Goal: Information Seeking & Learning: Learn about a topic

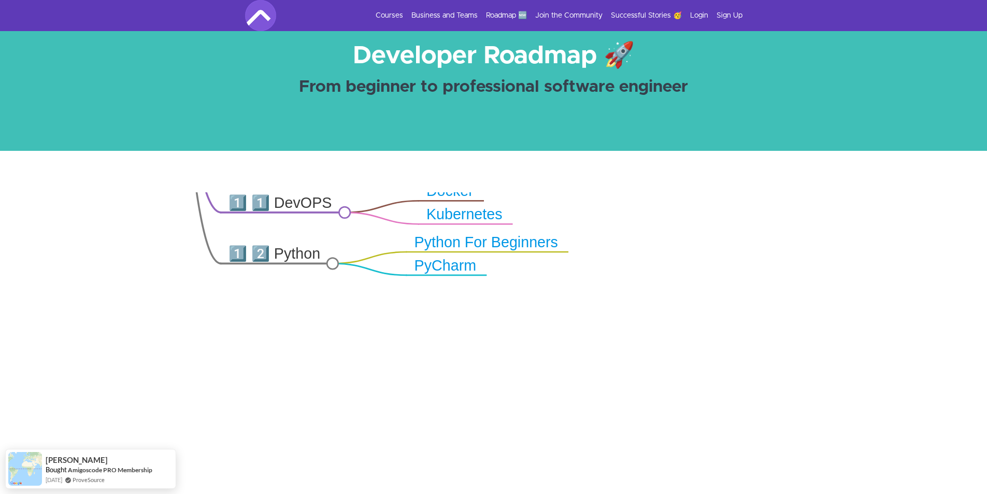
scroll to position [259, 0]
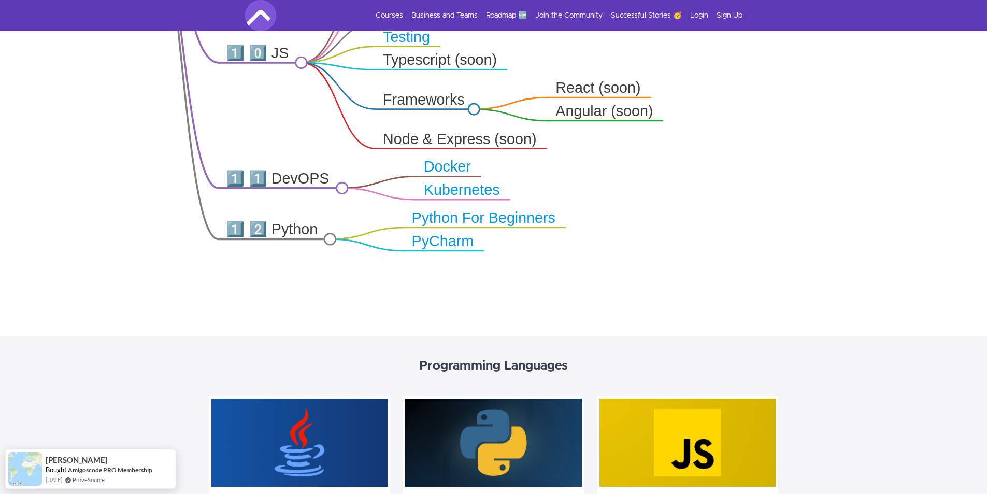
drag, startPoint x: 444, startPoint y: 175, endPoint x: 451, endPoint y: 246, distance: 71.8
click at [441, 292] on div ".markmap{font:300 16px/20px sans-serif}.markmap-link{fill:none}.markmap-node>ci…" at bounding box center [493, 145] width 987 height 382
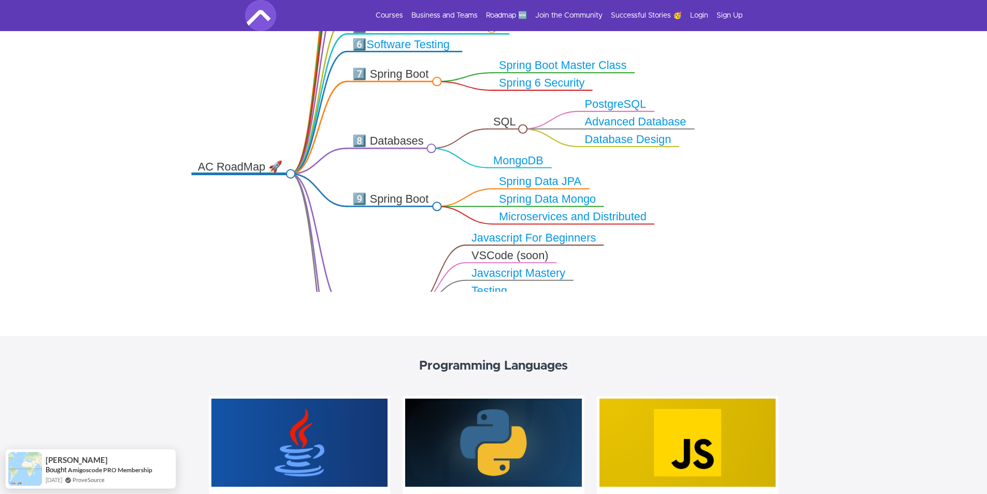
drag, startPoint x: 352, startPoint y: 188, endPoint x: 488, endPoint y: 358, distance: 217.8
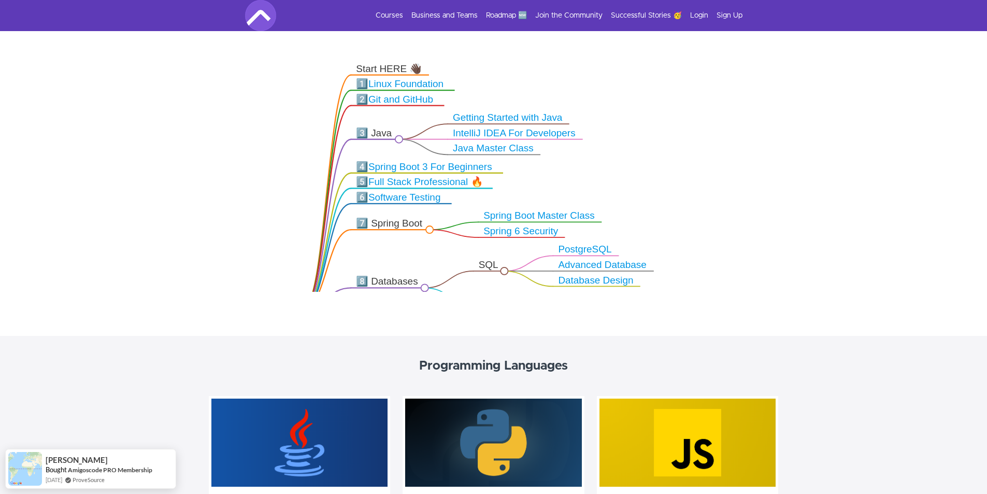
drag, startPoint x: 529, startPoint y: 119, endPoint x: 436, endPoint y: 261, distance: 169.8
click at [436, 261] on icon ".markmap{font:300 16px/20px sans-serif}.markmap-link{fill:none}.markmap-node>ci…" at bounding box center [493, 143] width 987 height 296
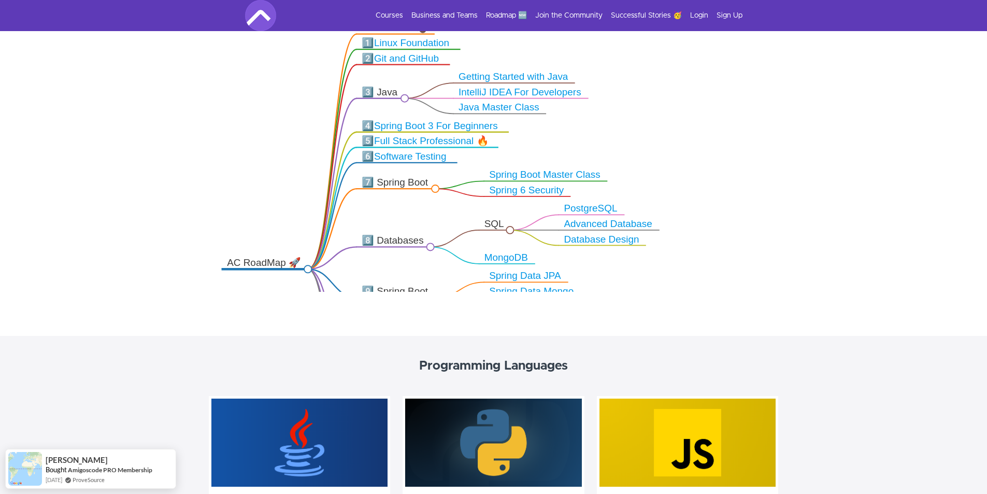
drag, startPoint x: 421, startPoint y: 111, endPoint x: 422, endPoint y: 78, distance: 33.7
click at [422, 78] on icon ".markmap{font:300 16px/20px sans-serif}.markmap-link{fill:none}.markmap-node>ci…" at bounding box center [493, 143] width 987 height 296
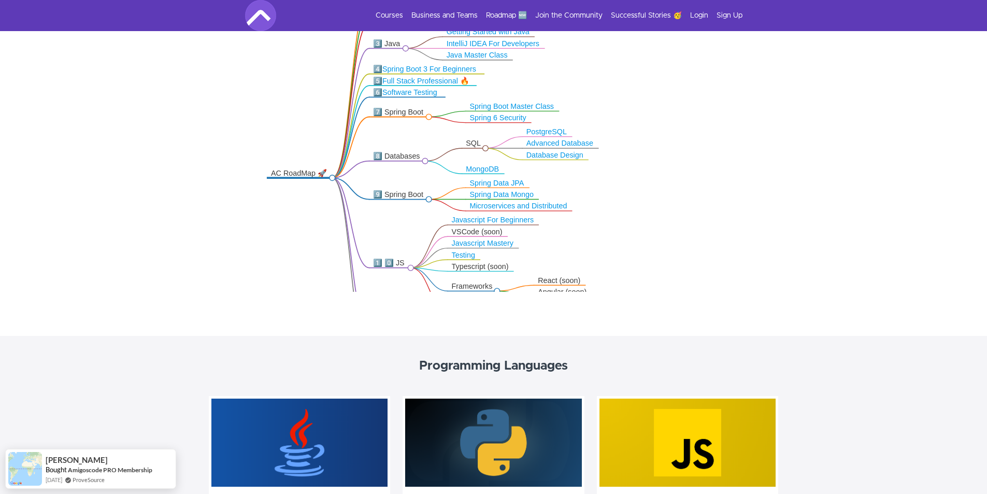
drag, startPoint x: 479, startPoint y: 144, endPoint x: 442, endPoint y: 105, distance: 53.1
click at [442, 105] on icon ".markmap{font:300 16px/20px sans-serif}.markmap-link{fill:none}.markmap-node>ci…" at bounding box center [493, 143] width 987 height 296
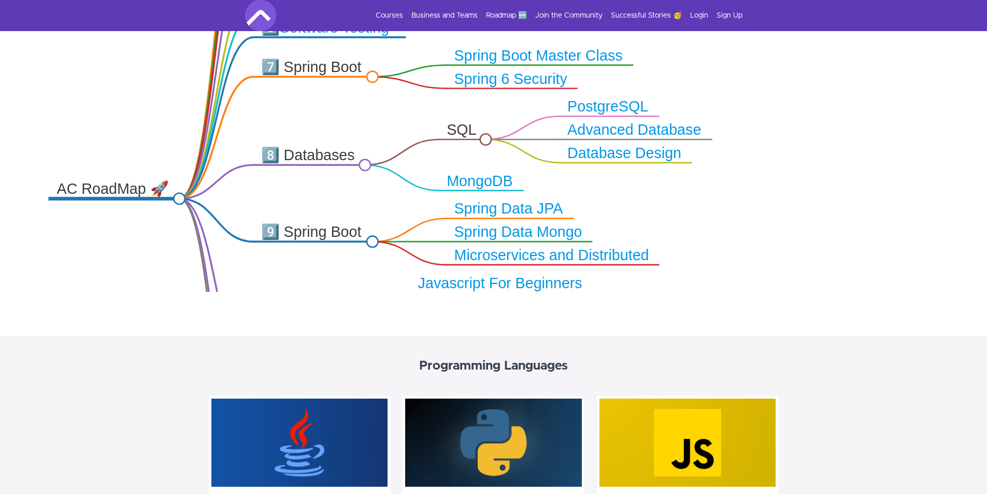
click at [484, 138] on circle at bounding box center [485, 139] width 11 height 11
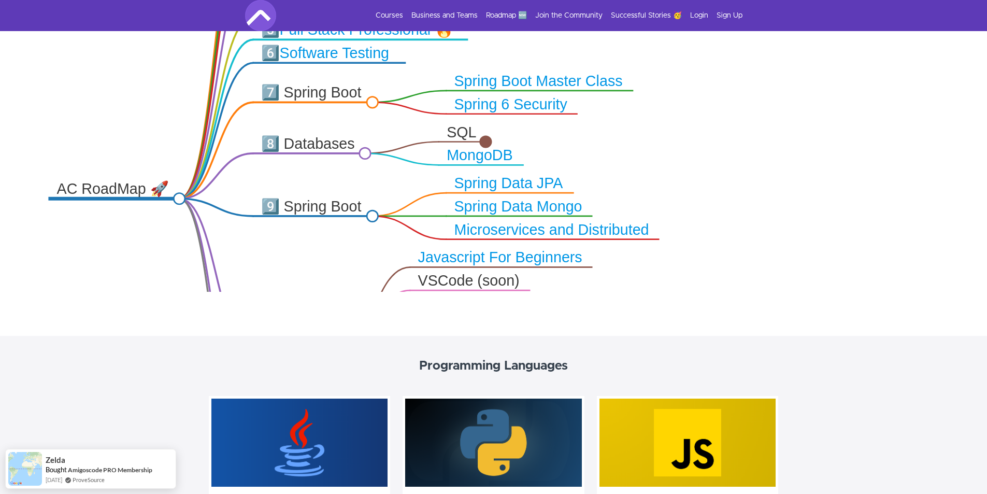
click at [361, 152] on circle at bounding box center [364, 153] width 11 height 11
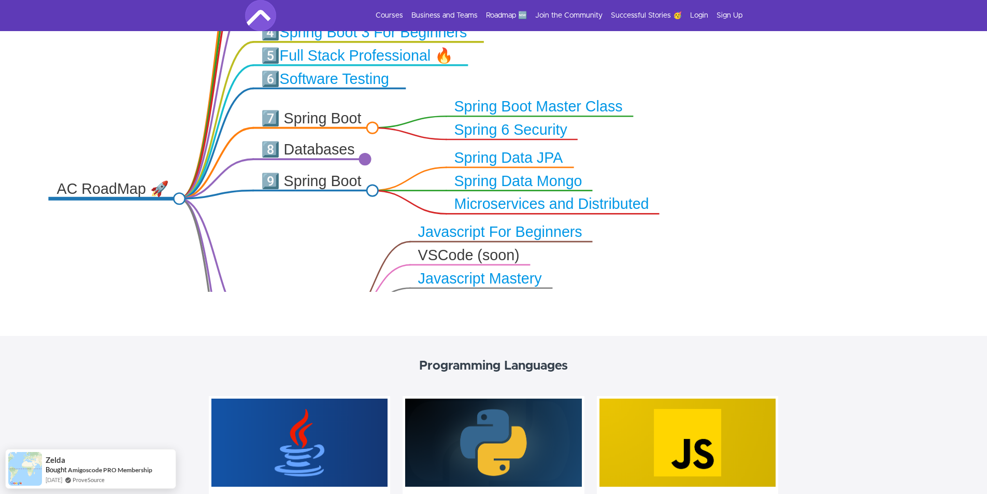
click at [373, 188] on circle at bounding box center [372, 190] width 11 height 11
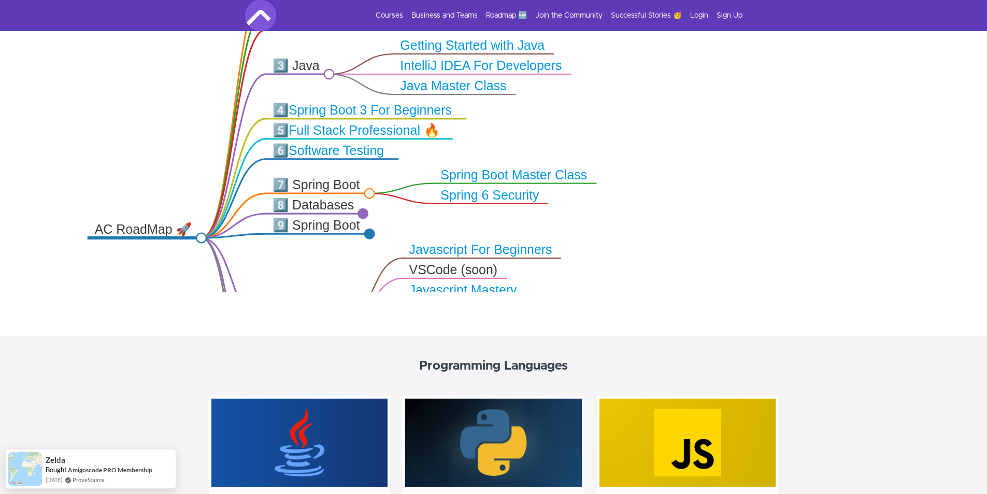
click at [327, 71] on circle at bounding box center [329, 74] width 10 height 10
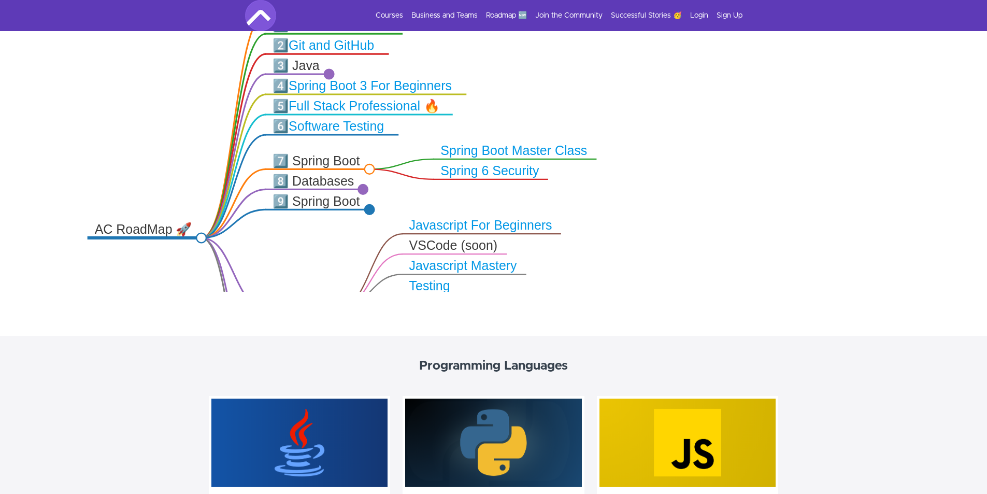
click at [368, 168] on circle at bounding box center [370, 169] width 10 height 10
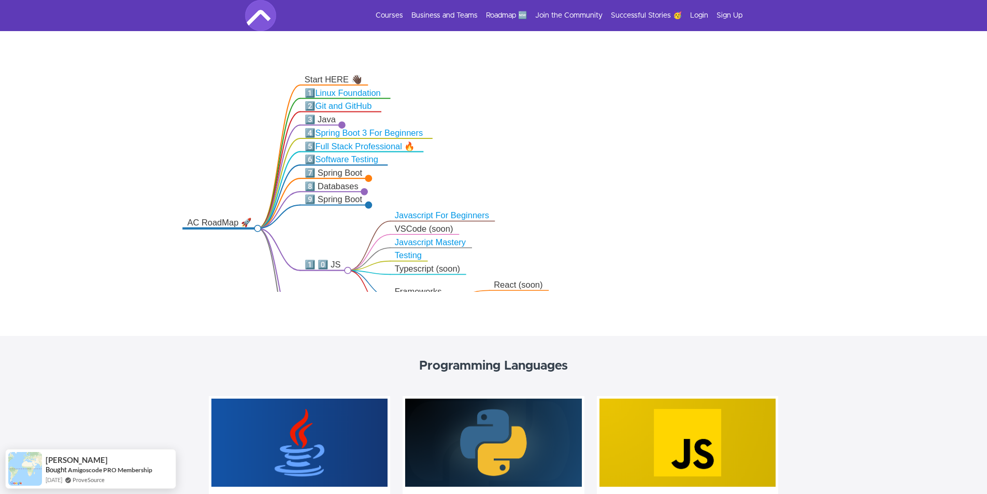
click at [348, 272] on circle at bounding box center [347, 270] width 6 height 6
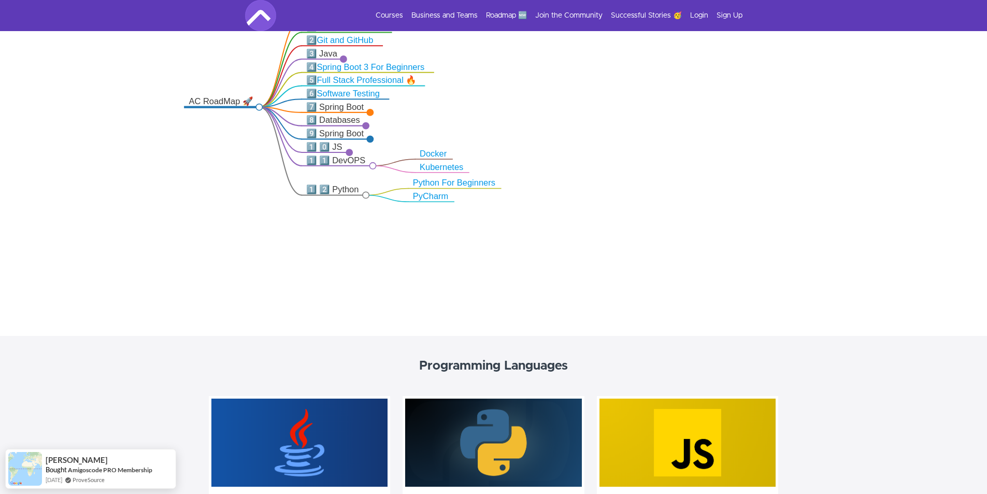
drag, startPoint x: 404, startPoint y: 243, endPoint x: 406, endPoint y: 122, distance: 121.2
click at [406, 122] on icon ".markmap{font:300 16px/20px sans-serif}.markmap-link{fill:none}.markmap-node>ci…" at bounding box center [493, 143] width 987 height 296
click at [371, 167] on circle at bounding box center [372, 166] width 6 height 6
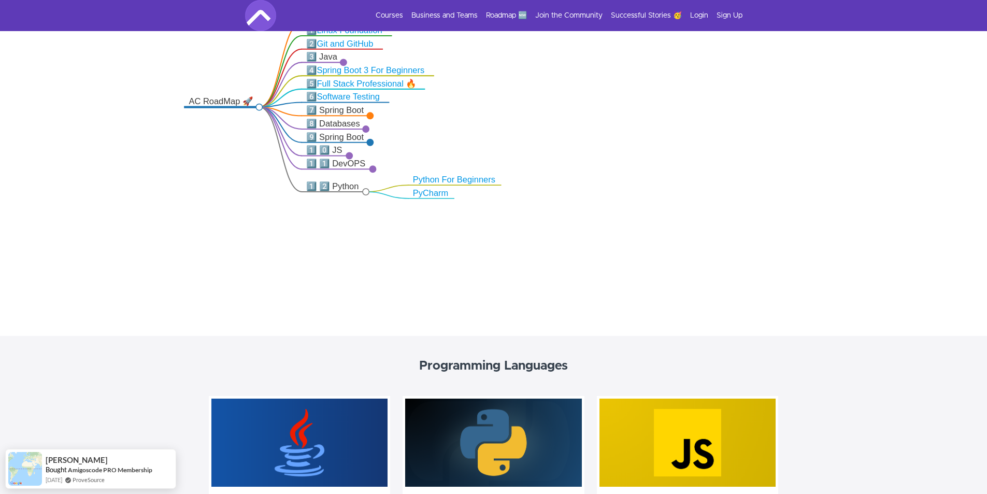
click at [364, 191] on circle at bounding box center [366, 192] width 6 height 6
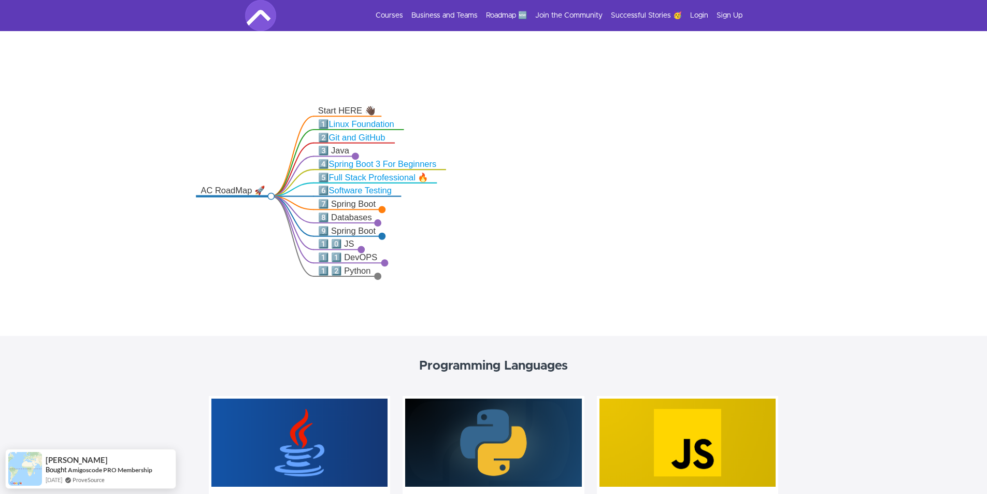
drag, startPoint x: 426, startPoint y: 128, endPoint x: 395, endPoint y: 191, distance: 70.0
click at [438, 215] on icon ".markmap{font:300 16px/20px sans-serif}.markmap-link{fill:none}.markmap-node>ci…" at bounding box center [493, 143] width 987 height 296
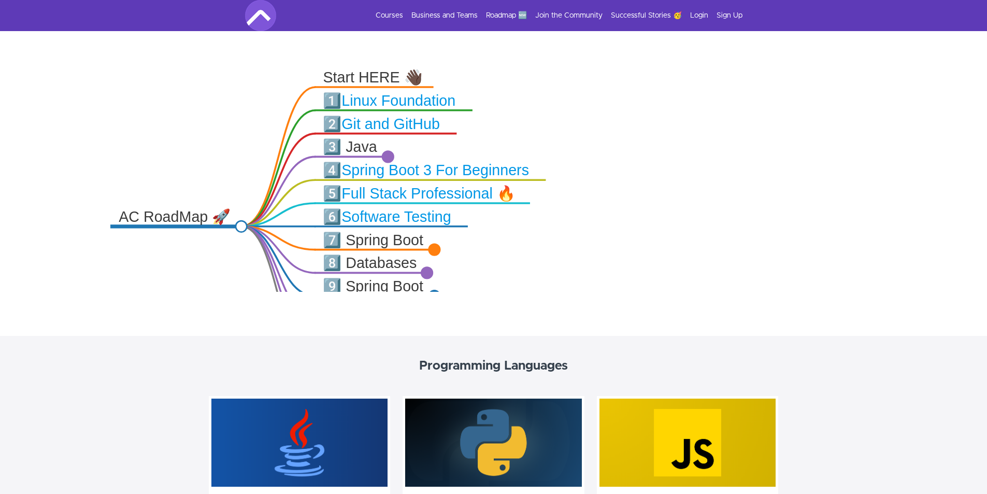
click at [364, 100] on link "Linux Foundation" at bounding box center [398, 101] width 114 height 16
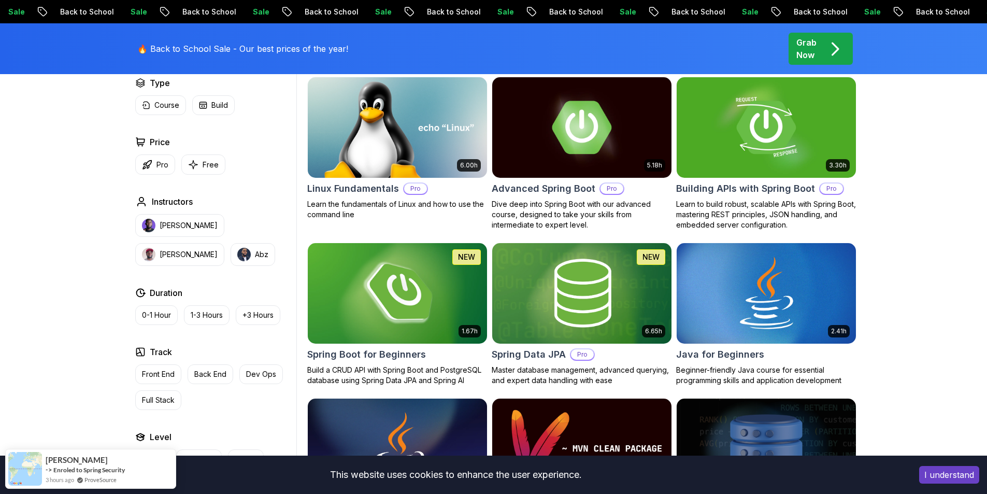
scroll to position [324, 0]
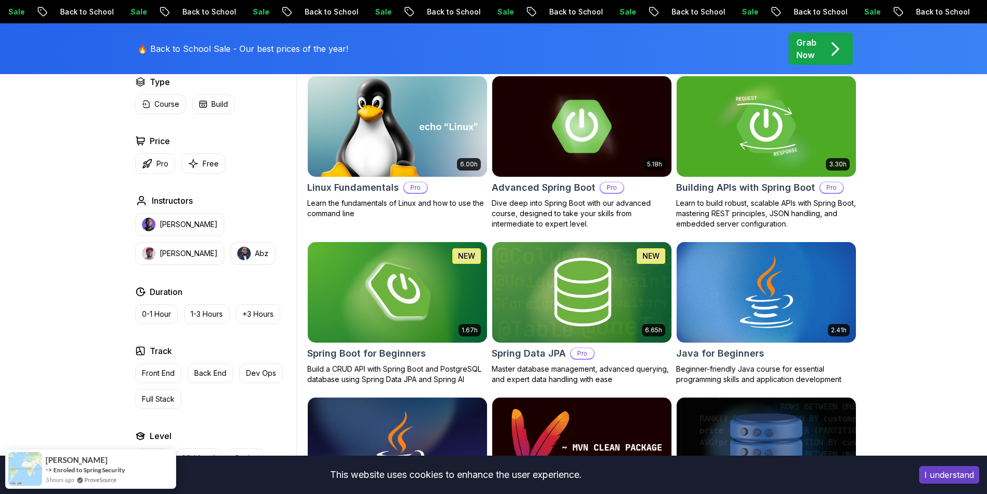
click at [398, 145] on img at bounding box center [397, 126] width 188 height 105
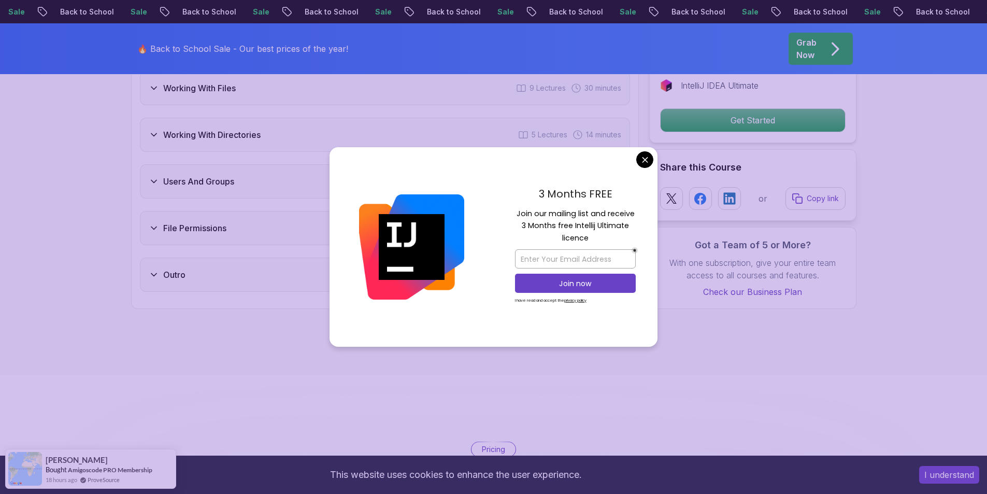
scroll to position [1917, 0]
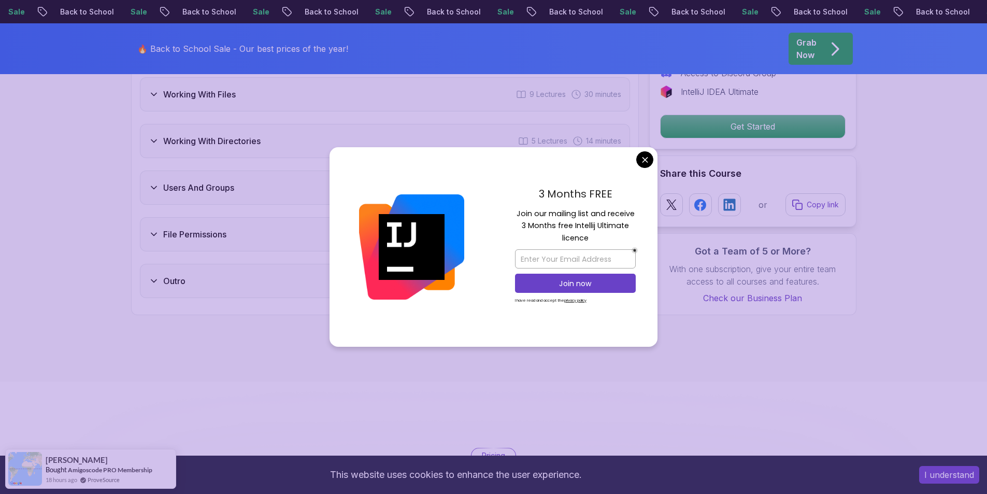
click at [645, 157] on body "Sale Back to School Sale Back to School Sale Back to School Sale Back to School…" at bounding box center [493, 301] width 987 height 4437
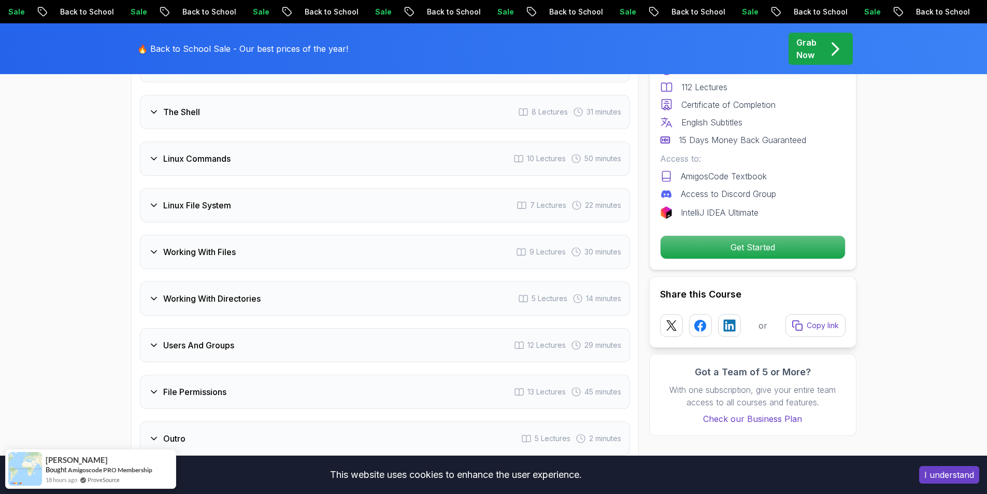
scroll to position [1709, 0]
